Goal: Task Accomplishment & Management: Manage account settings

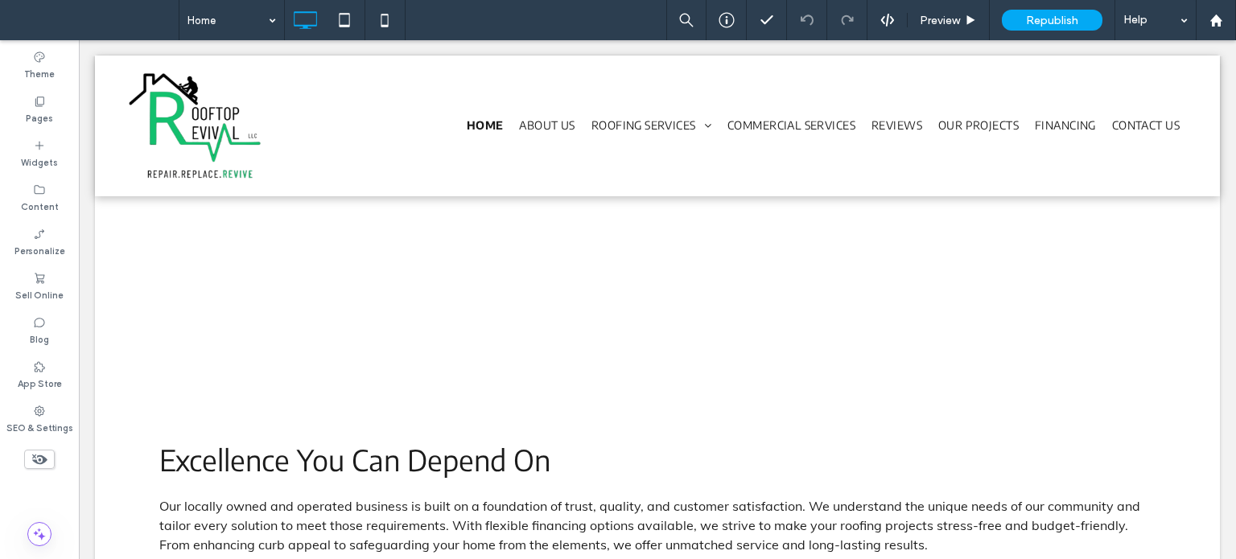
scroll to position [2525, 0]
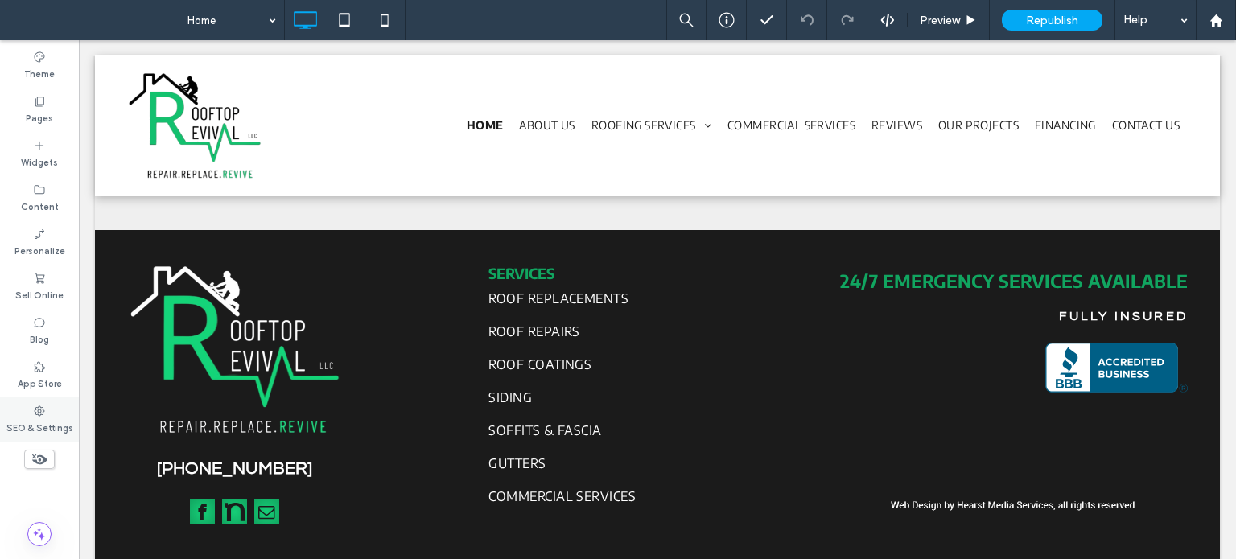
click at [47, 430] on label "SEO & Settings" at bounding box center [39, 427] width 67 height 18
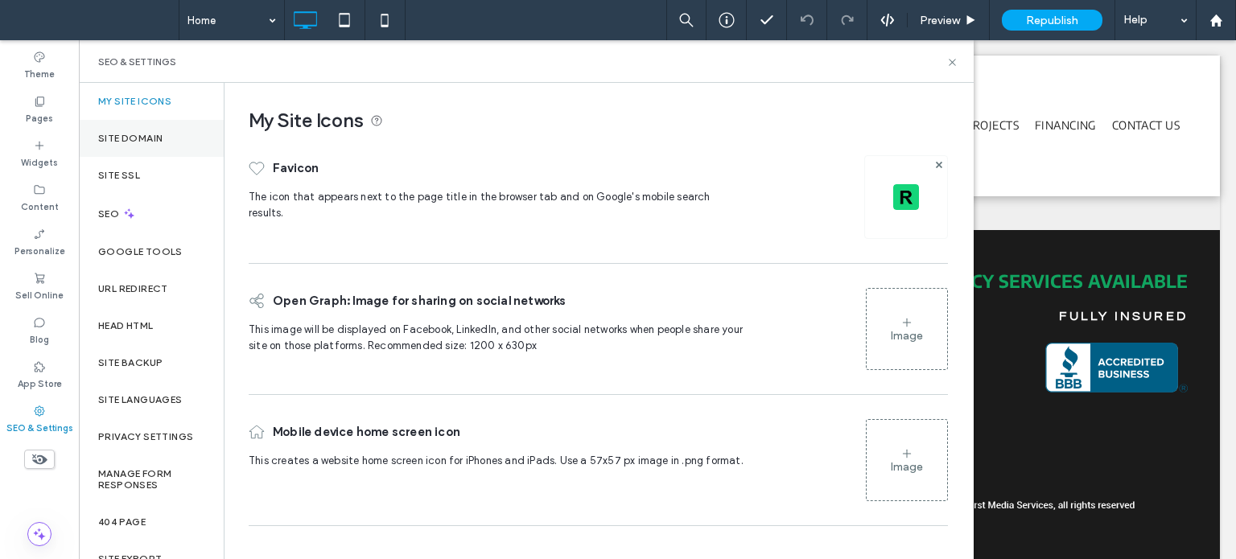
click at [149, 140] on label "Site Domain" at bounding box center [130, 138] width 64 height 11
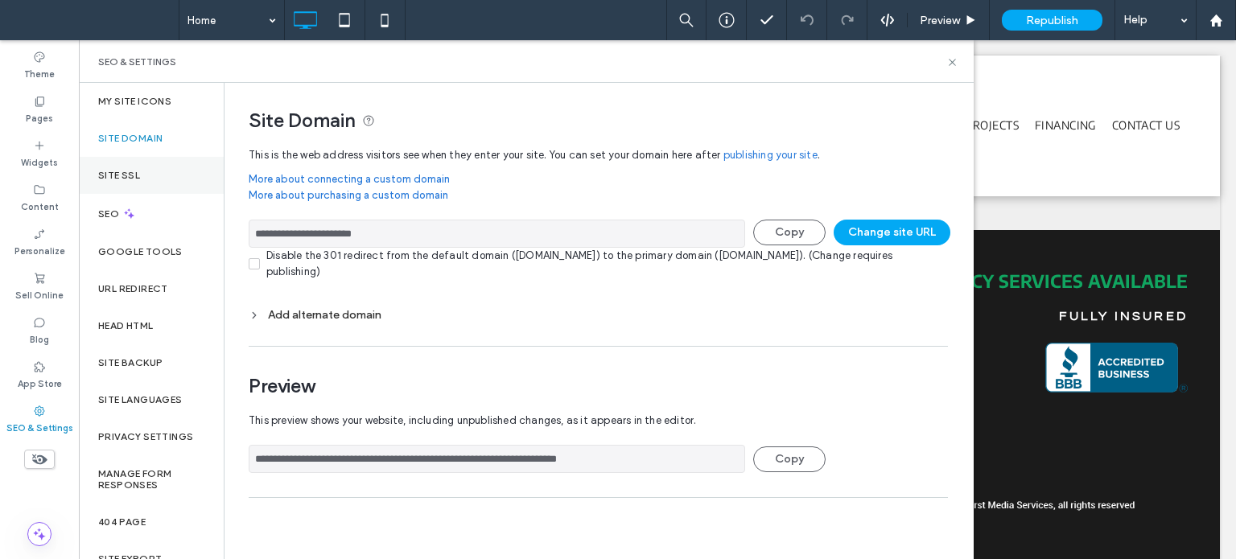
click at [96, 166] on div "Site SSL" at bounding box center [151, 175] width 145 height 37
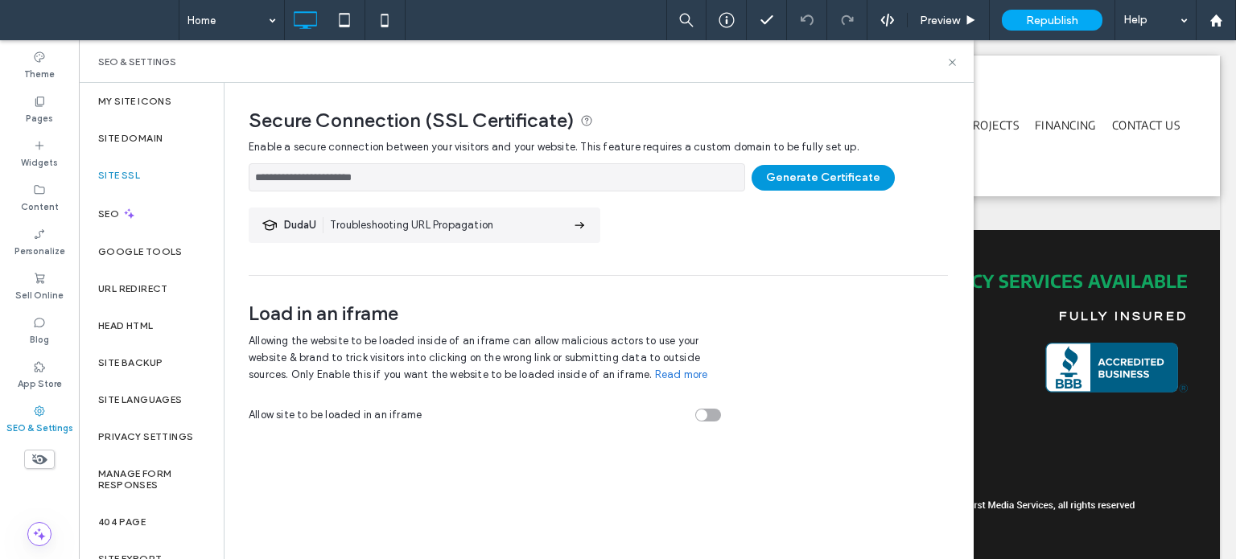
click at [829, 171] on button "Generate Certificate" at bounding box center [823, 178] width 143 height 26
click at [825, 234] on div "**********" at bounding box center [598, 207] width 699 height 136
click at [839, 179] on button "Generate Certificate" at bounding box center [823, 178] width 143 height 26
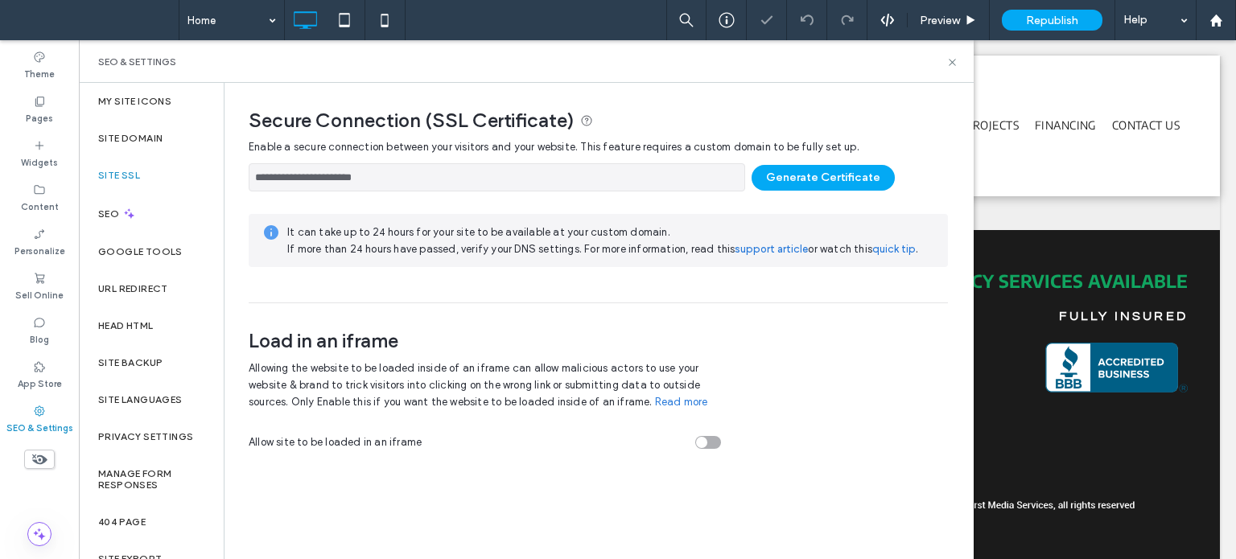
click at [711, 318] on div "Load in an iframe Allowing the website to be loaded inside of an iframe can all…" at bounding box center [491, 376] width 484 height 147
click at [784, 179] on button "Generate Certificate" at bounding box center [823, 178] width 143 height 26
click at [669, 331] on span "Load in an iframe" at bounding box center [485, 341] width 472 height 24
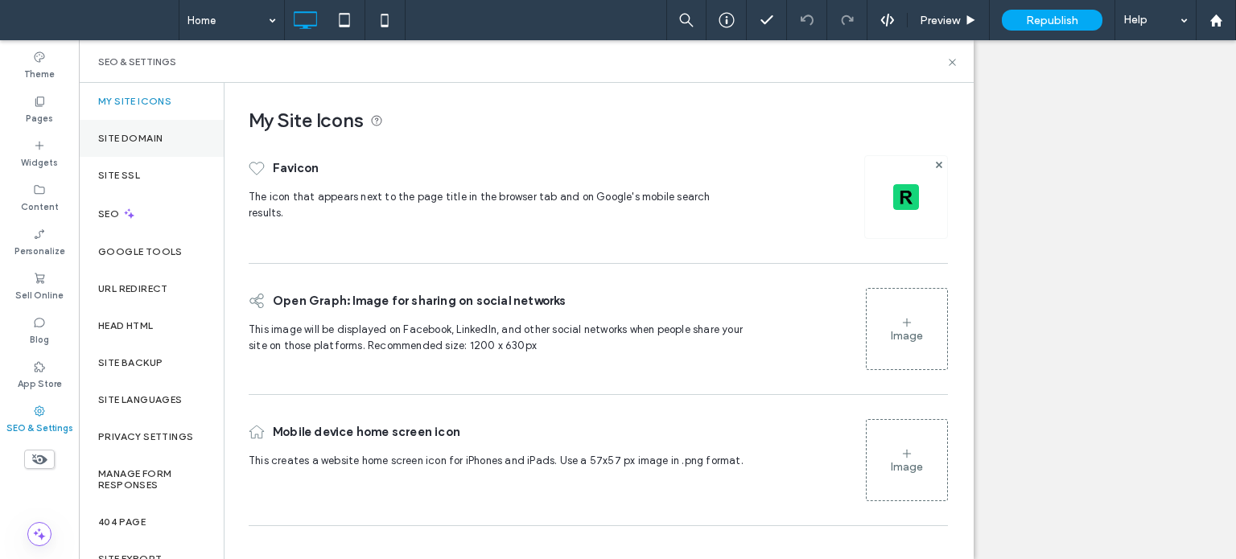
click at [134, 133] on label "Site Domain" at bounding box center [130, 138] width 64 height 11
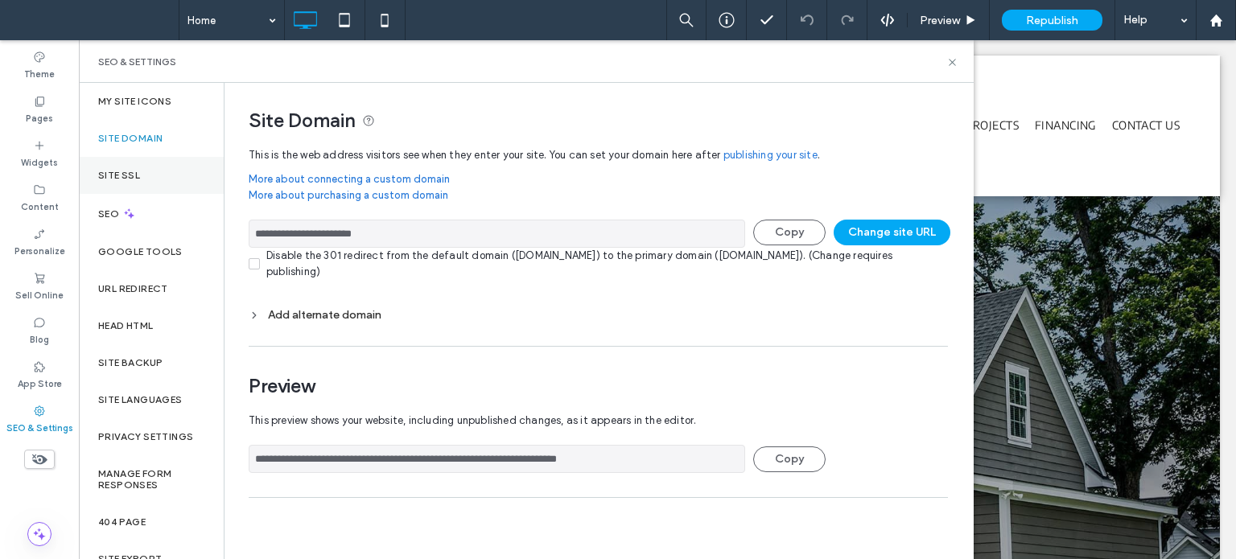
click at [122, 168] on div "Site SSL" at bounding box center [151, 175] width 145 height 37
